Goal: Use online tool/utility: Use online tool/utility

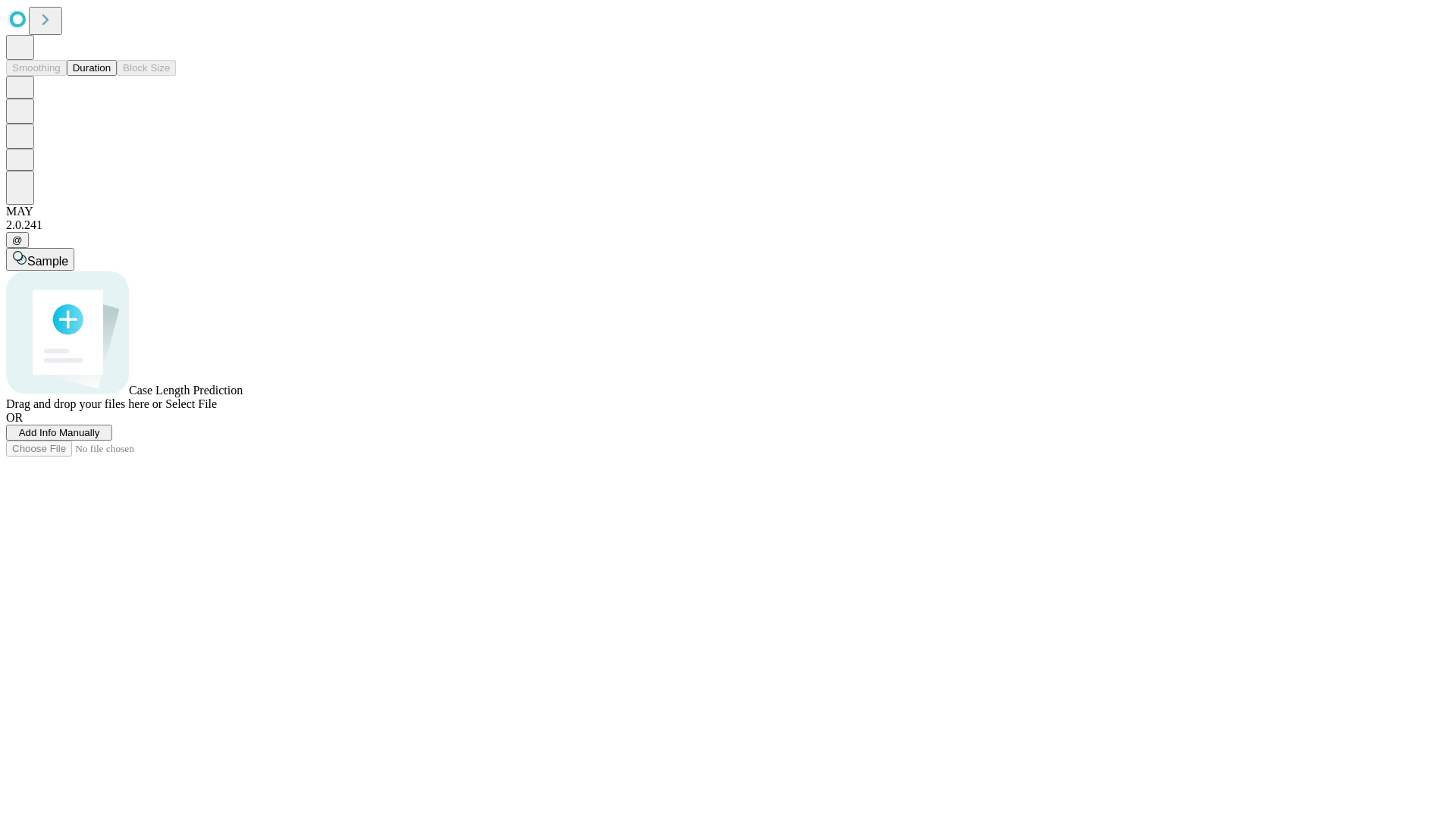
click at [110, 76] on button "Duration" at bounding box center [92, 68] width 50 height 16
click at [217, 410] on span "Select File" at bounding box center [191, 404] width 51 height 13
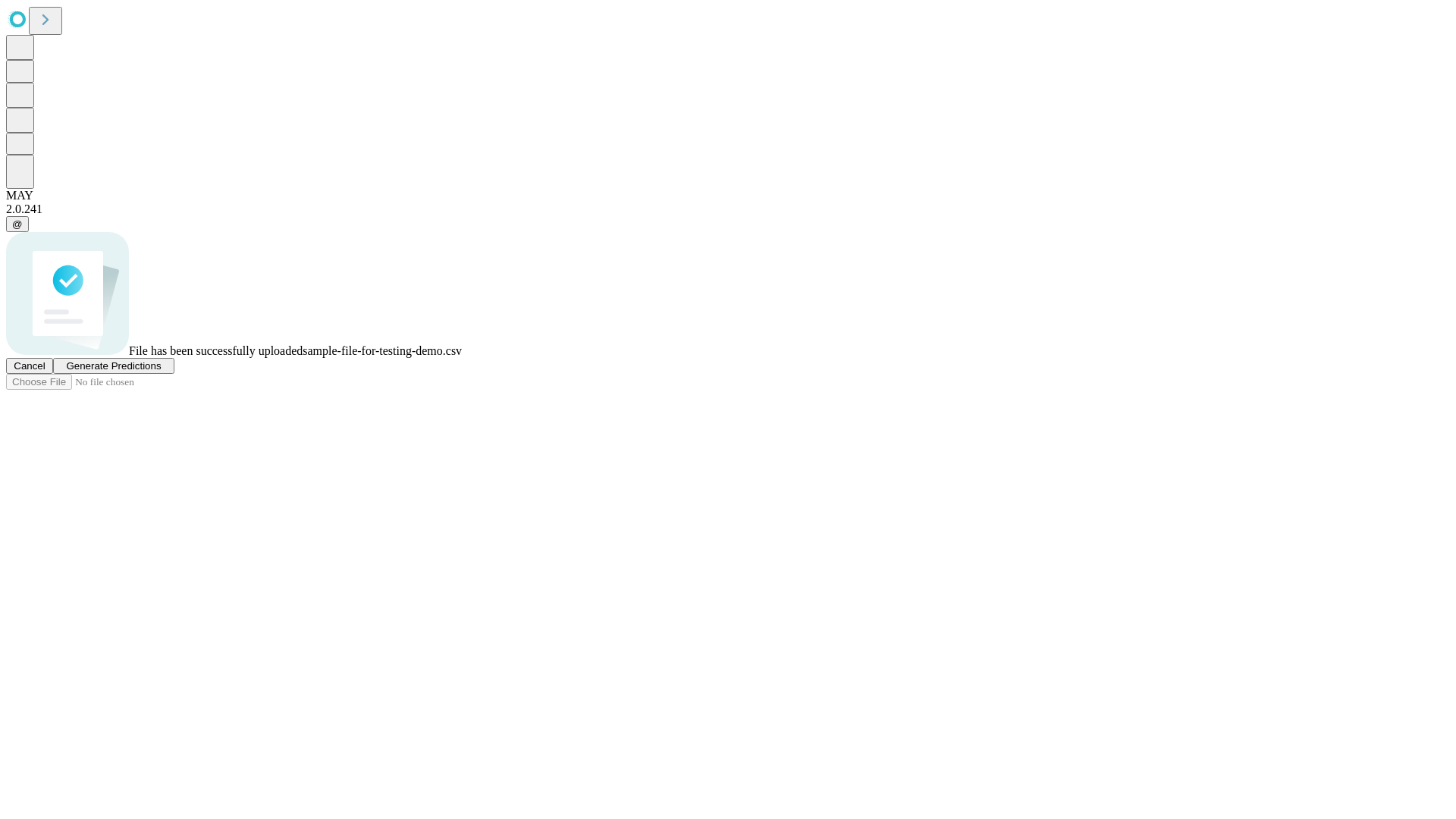
click at [161, 372] on span "Generate Predictions" at bounding box center [113, 366] width 95 height 11
